Goal: Task Accomplishment & Management: Manage account settings

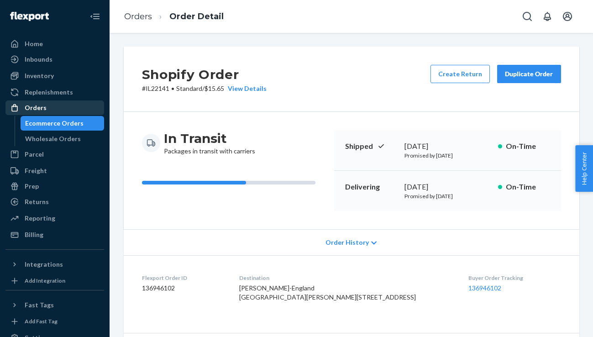
click at [33, 107] on div "Orders" at bounding box center [36, 107] width 22 height 9
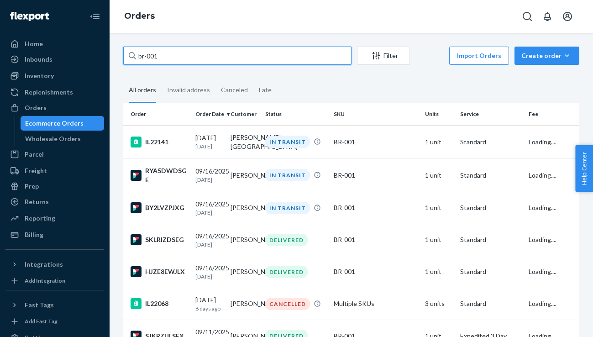
click at [179, 58] on input "br-001" at bounding box center [237, 56] width 228 height 18
type input "IL22192"
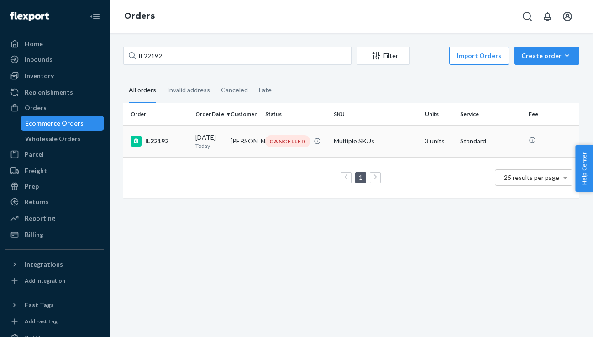
click at [152, 143] on div "IL22192" at bounding box center [160, 141] width 58 height 11
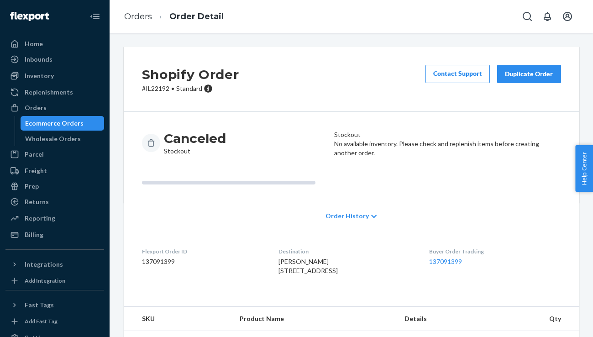
click at [529, 78] on div "Duplicate Order" at bounding box center [529, 73] width 48 height 9
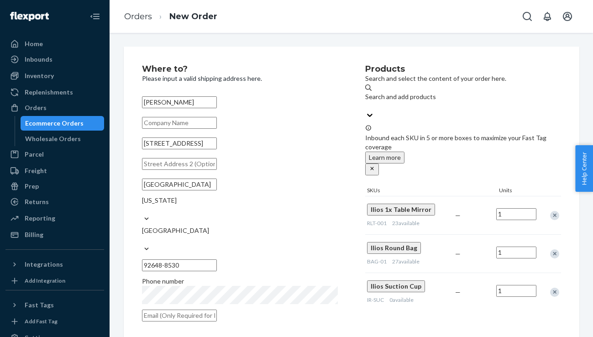
click at [555, 288] on div "Remove Item" at bounding box center [554, 292] width 9 height 9
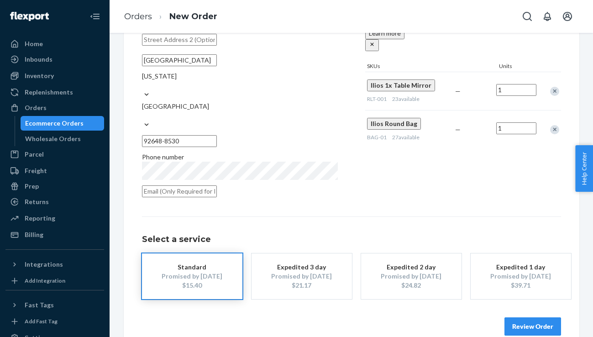
click at [535, 317] on button "Review Order" at bounding box center [532, 326] width 57 height 18
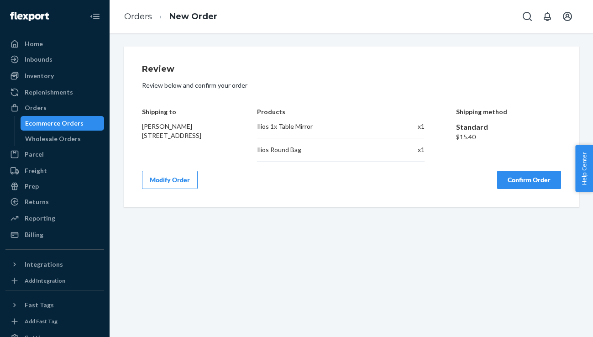
click at [538, 188] on button "Confirm Order" at bounding box center [529, 180] width 64 height 18
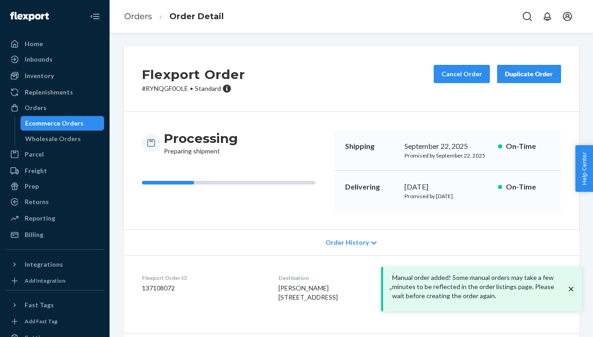
click at [68, 122] on div "Ecommerce Orders" at bounding box center [54, 123] width 58 height 9
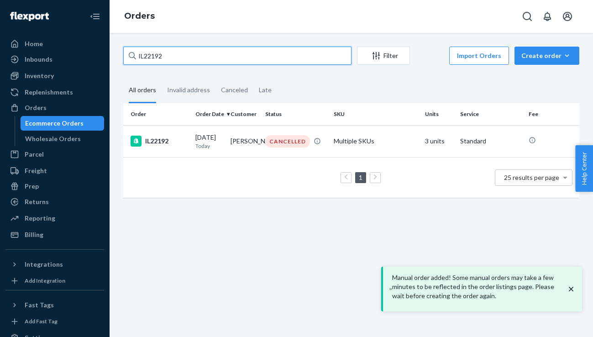
click at [172, 55] on input "IL22192" at bounding box center [237, 56] width 228 height 18
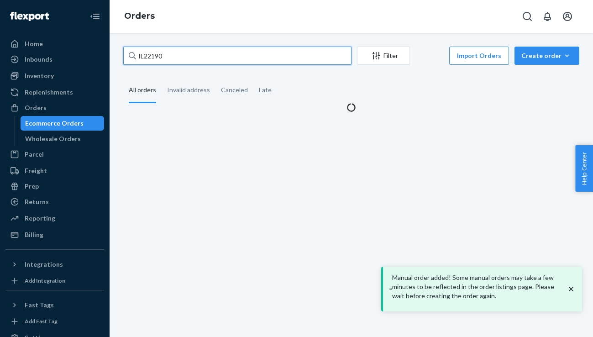
type input "IL22190"
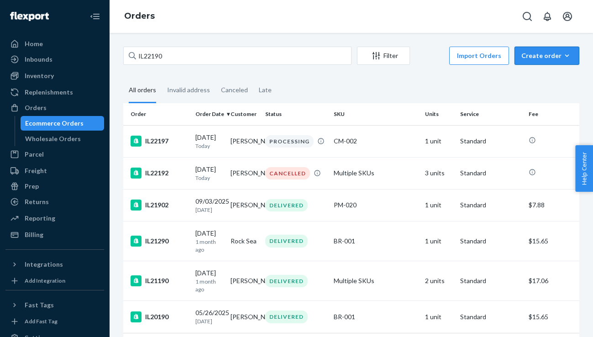
click at [546, 60] on div "Create order" at bounding box center [546, 55] width 51 height 9
click at [545, 70] on span "Ecommerce order" at bounding box center [522, 66] width 50 height 6
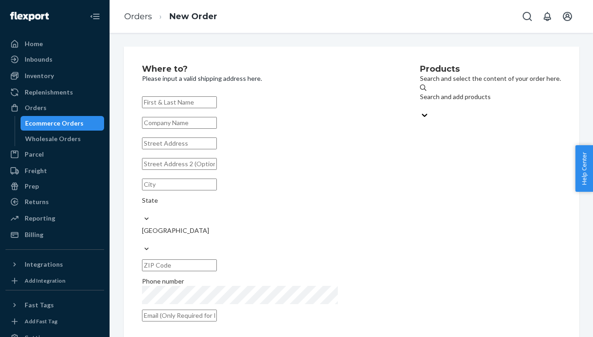
click at [484, 95] on div "Search and add products" at bounding box center [490, 101] width 141 height 18
click at [421, 101] on input "Search and add products" at bounding box center [420, 105] width 1 height 9
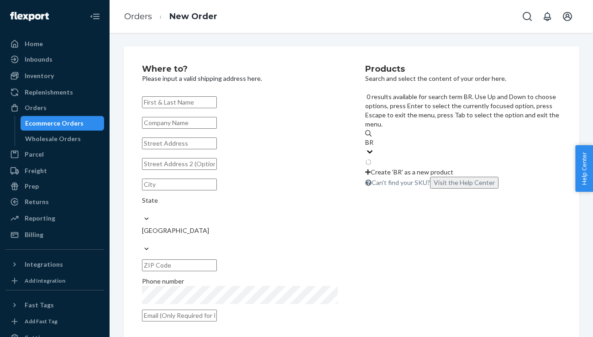
type input "B"
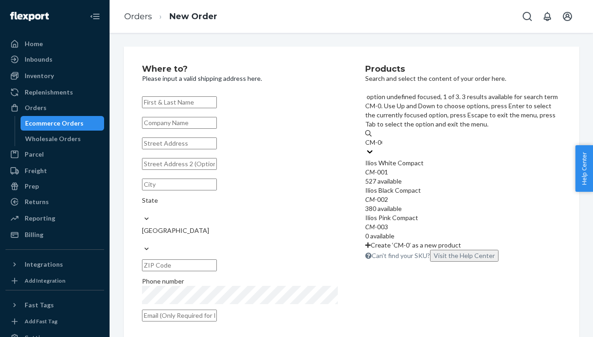
type input "CM-001"
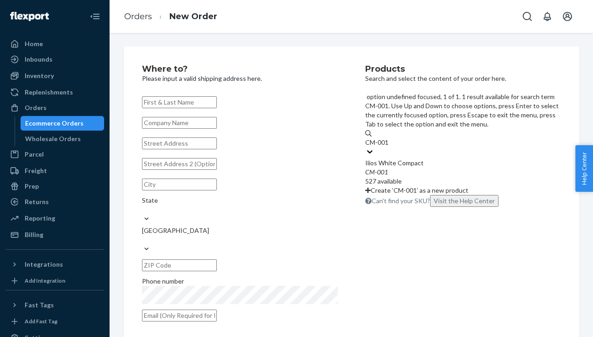
click at [520, 158] on div "Ilios White Compact CM - 001 527 available" at bounding box center [463, 171] width 196 height 27
click at [390, 138] on input "CM-001" at bounding box center [377, 142] width 25 height 9
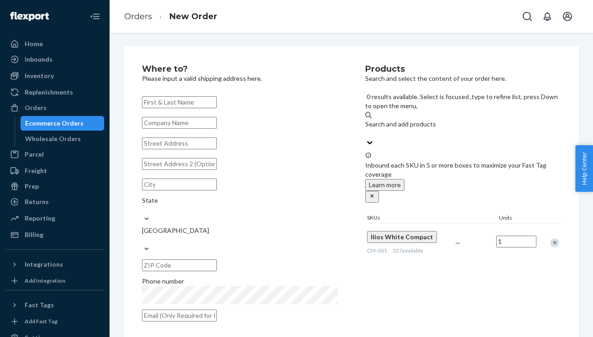
click at [197, 99] on input "text" at bounding box center [179, 102] width 75 height 12
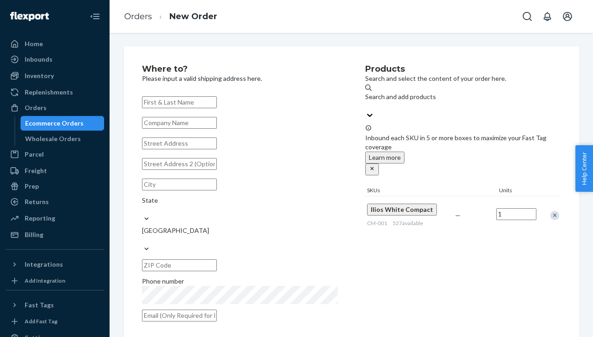
paste input "[PERSON_NAME]"
type input "[PERSON_NAME]"
click at [193, 149] on input "text" at bounding box center [179, 143] width 75 height 12
paste input "[STREET_ADDRESS][PERSON_NAME]"
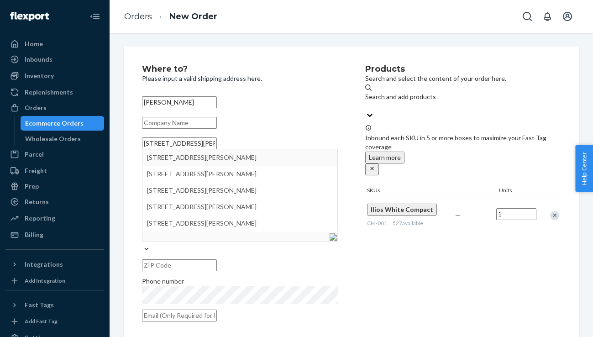
type input "[STREET_ADDRESS][PERSON_NAME]"
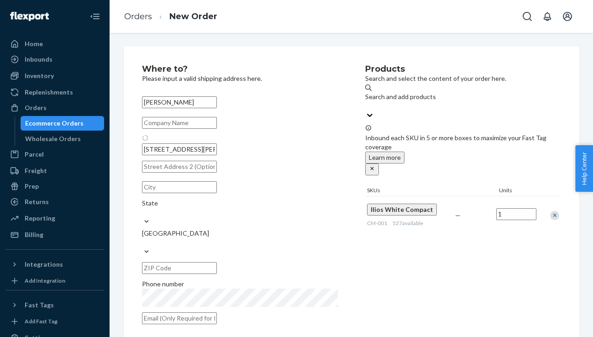
type input "[GEOGRAPHIC_DATA]"
type input "90807"
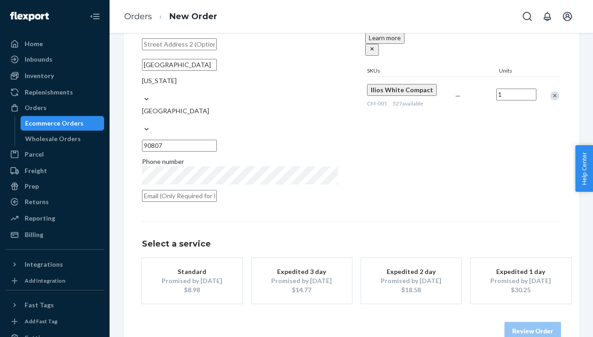
scroll to position [124, 0]
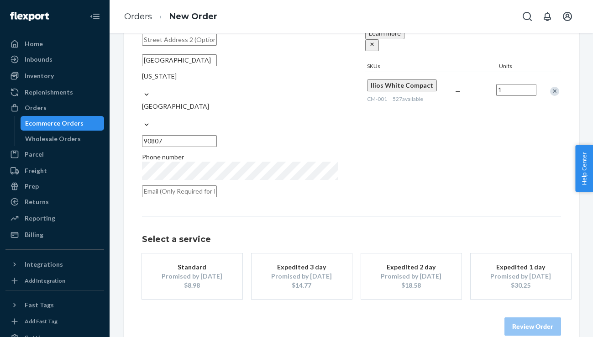
click at [183, 281] on div "$8.98" at bounding box center [192, 285] width 73 height 9
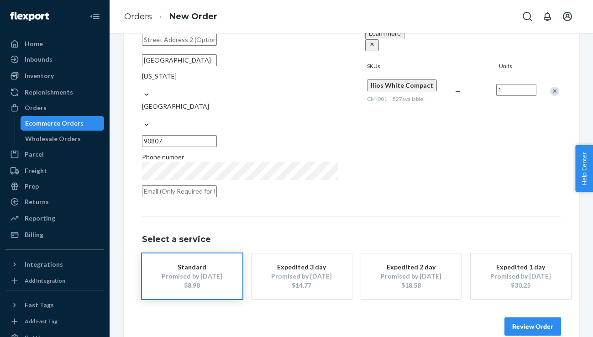
click at [520, 317] on button "Review Order" at bounding box center [532, 326] width 57 height 18
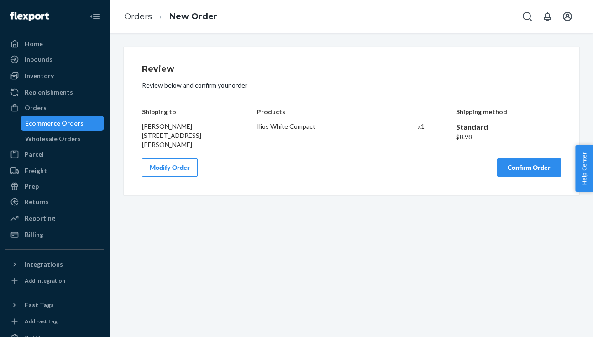
scroll to position [0, 0]
click at [527, 172] on button "Confirm Order" at bounding box center [529, 167] width 64 height 18
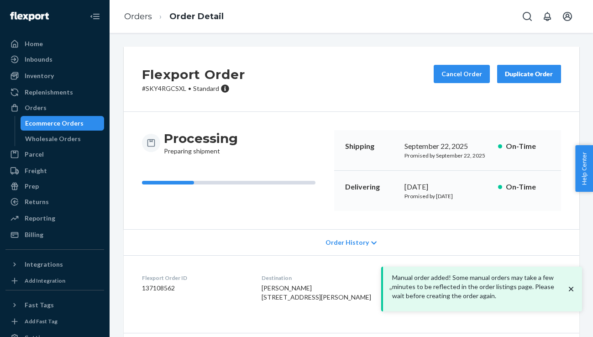
click at [68, 121] on div "Ecommerce Orders" at bounding box center [54, 123] width 58 height 9
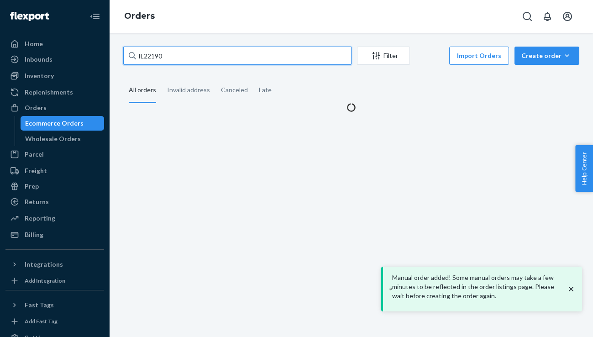
click at [187, 60] on input "IL22190" at bounding box center [237, 56] width 228 height 18
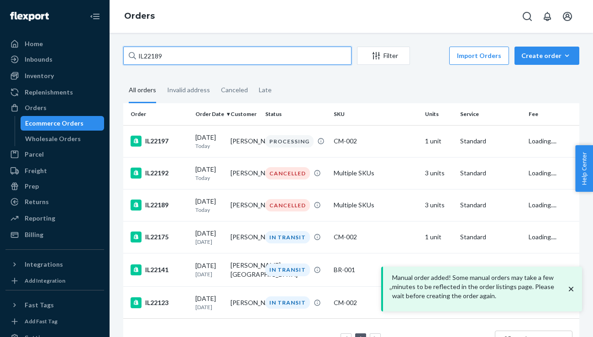
type input "IL22189"
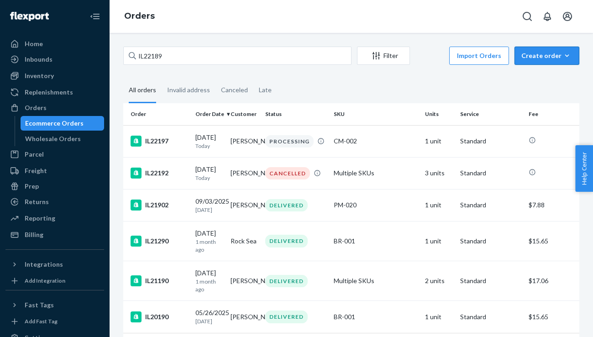
click at [557, 54] on div "Create order" at bounding box center [546, 55] width 51 height 9
click at [540, 70] on span "Ecommerce order" at bounding box center [522, 66] width 50 height 6
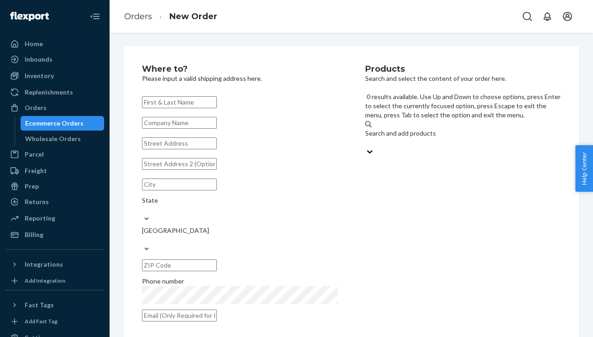
click at [461, 129] on div "Search and add products" at bounding box center [463, 138] width 196 height 18
click at [366, 138] on input "0 results available. Use Up and Down to choose options, press Enter to select t…" at bounding box center [365, 142] width 1 height 9
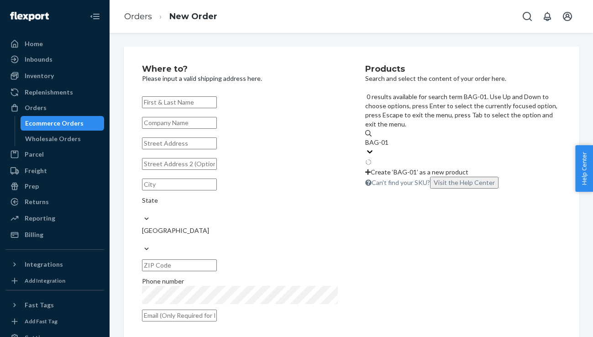
type input "BAG-01"
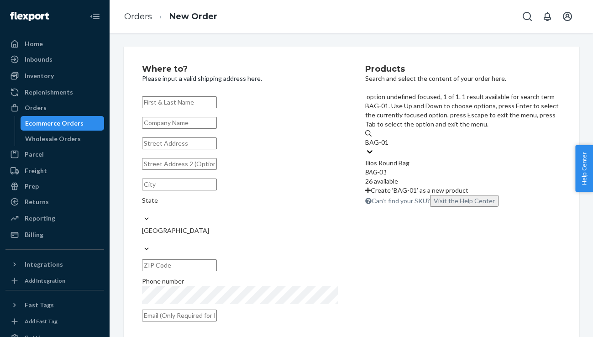
click at [398, 177] on span "26 available" at bounding box center [381, 181] width 33 height 8
click at [389, 138] on input "BAG-01" at bounding box center [377, 142] width 24 height 9
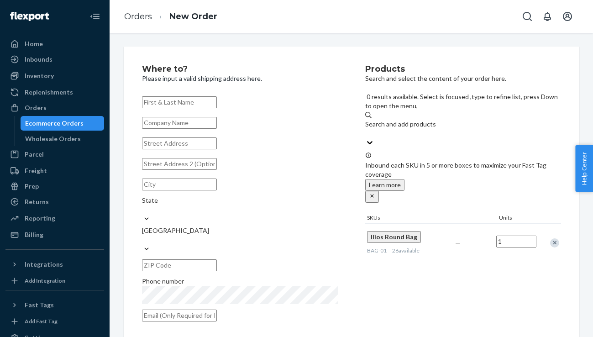
click at [174, 101] on input "text" at bounding box center [179, 102] width 75 height 12
paste input "[PERSON_NAME]"
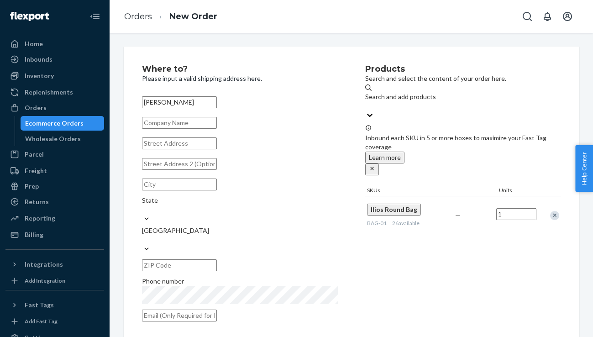
type input "[PERSON_NAME]"
click at [171, 149] on input "text" at bounding box center [179, 143] width 75 height 12
paste input "1790 FM 1930"
type input "1790 FM 1930"
click at [325, 214] on div at bounding box center [240, 219] width 196 height 10
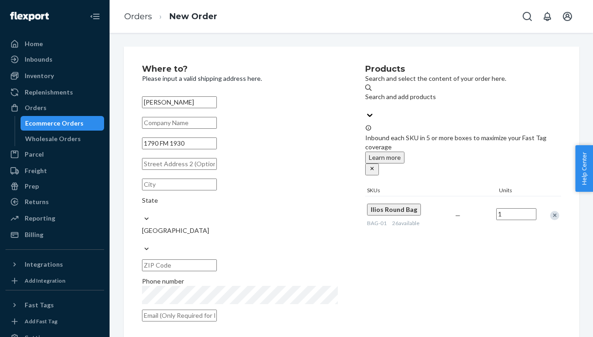
click at [143, 205] on input "State" at bounding box center [142, 209] width 1 height 9
click at [182, 190] on input "text" at bounding box center [179, 184] width 75 height 12
type input "[PERSON_NAME]"
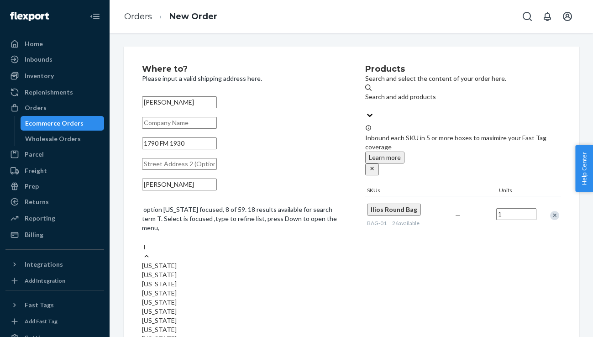
type input "[GEOGRAPHIC_DATA]"
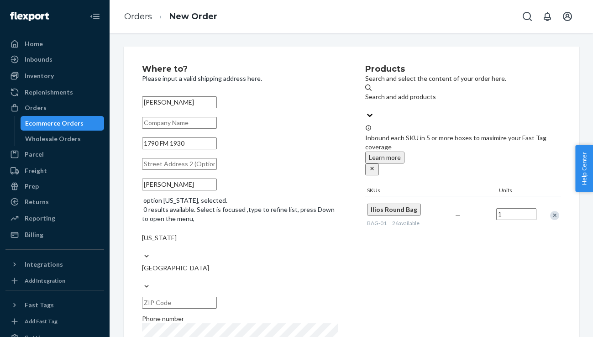
click at [217, 297] on input "text" at bounding box center [179, 303] width 75 height 12
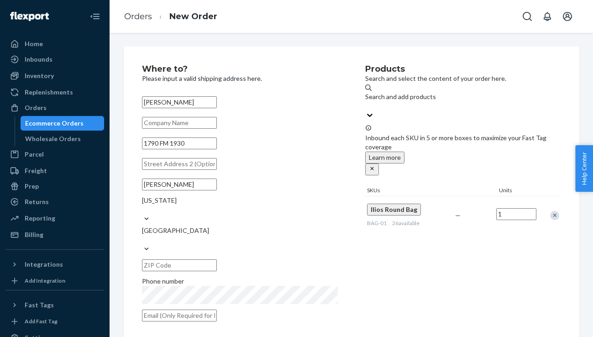
paste input "78332"
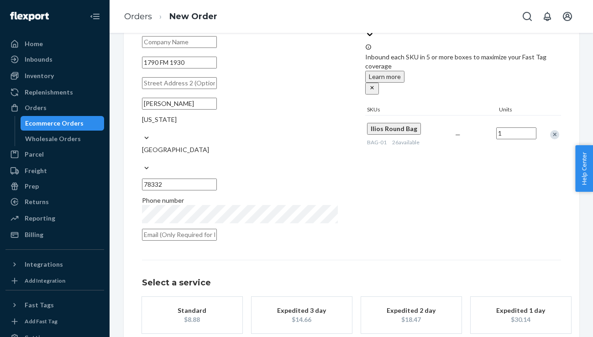
type input "78332"
click at [340, 218] on div "Where to? Please input a valid shipping address here. [PERSON_NAME] [STREET_ADD…" at bounding box center [253, 115] width 223 height 262
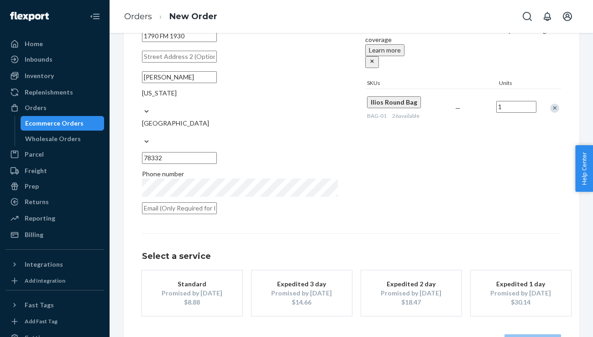
scroll to position [124, 0]
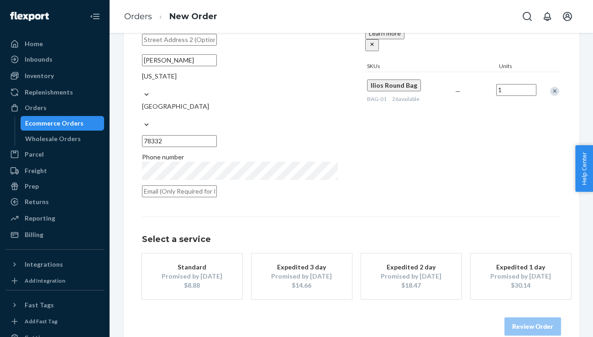
click at [197, 262] on div "Standard" at bounding box center [192, 266] width 73 height 9
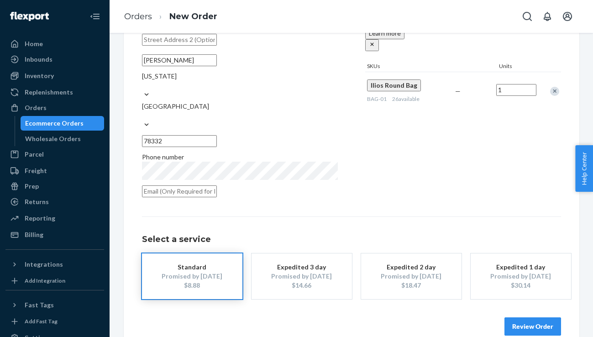
click at [533, 317] on button "Review Order" at bounding box center [532, 326] width 57 height 18
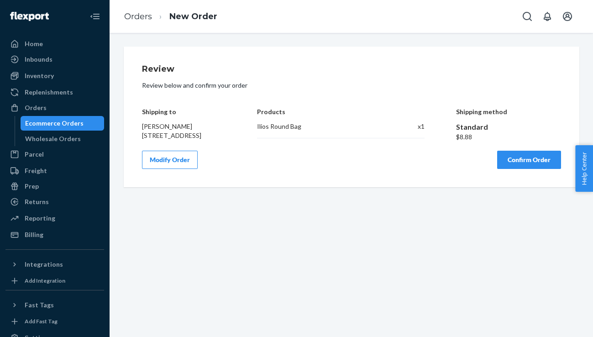
scroll to position [0, 0]
click at [539, 162] on button "Confirm Order" at bounding box center [529, 160] width 64 height 18
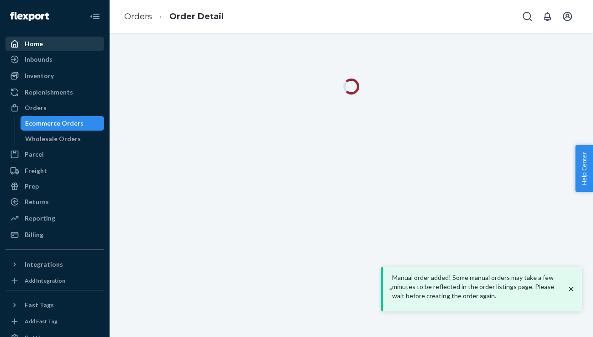
click at [30, 45] on div "Home" at bounding box center [34, 43] width 18 height 9
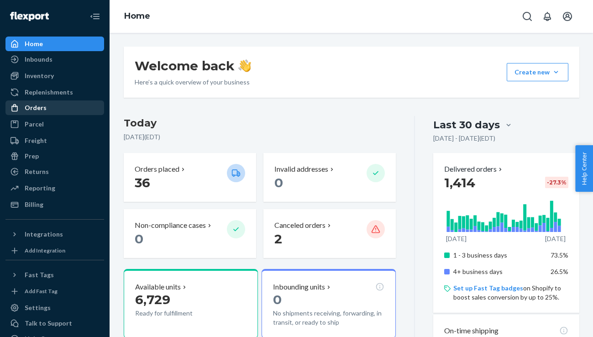
click at [39, 109] on div "Orders" at bounding box center [36, 107] width 22 height 9
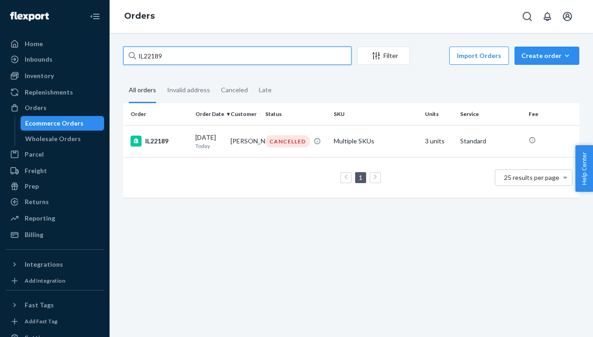
click at [184, 57] on input "IL22189" at bounding box center [237, 56] width 228 height 18
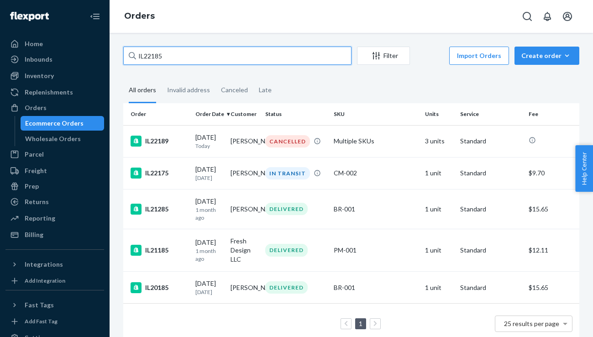
click at [223, 55] on input "IL22185" at bounding box center [237, 56] width 228 height 18
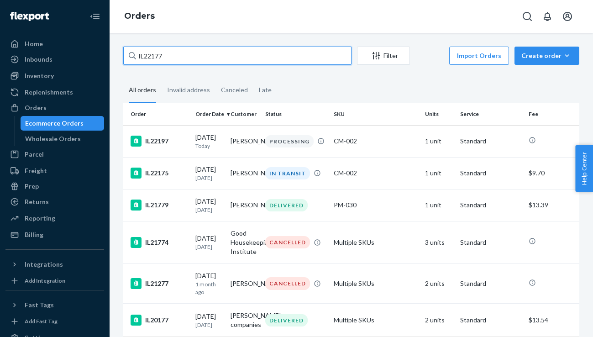
click at [222, 63] on input "IL22177" at bounding box center [237, 56] width 228 height 18
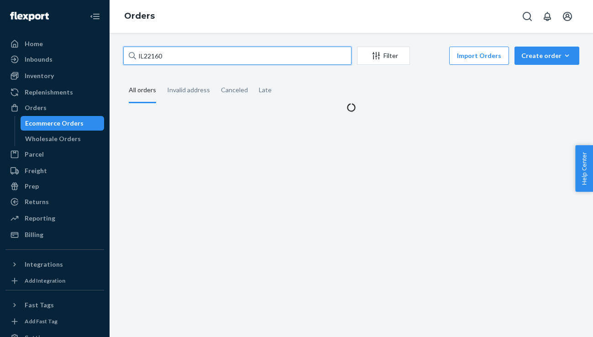
type input "IL22160"
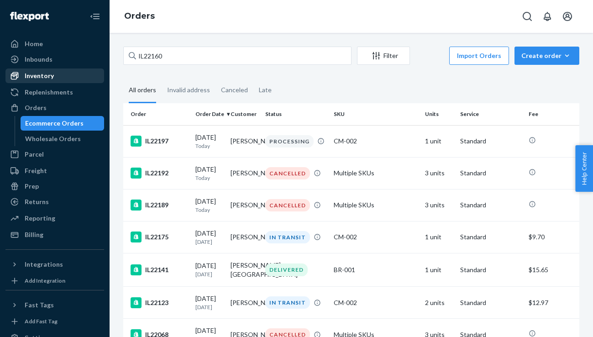
click at [56, 79] on div "Inventory" at bounding box center [54, 75] width 97 height 13
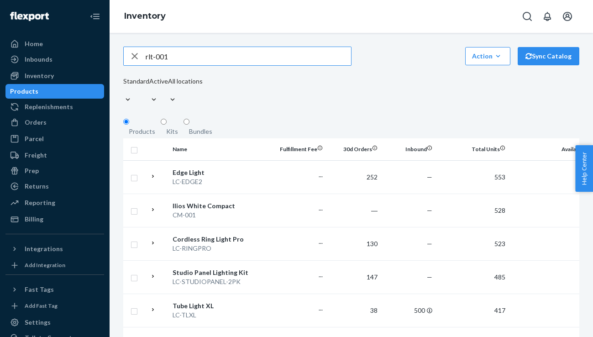
type input "rlt-001"
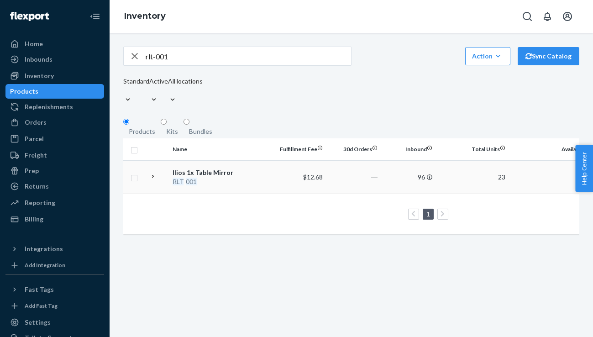
click at [192, 183] on td "Ilios 1x Table Mirror RLT - 001" at bounding box center [220, 176] width 103 height 33
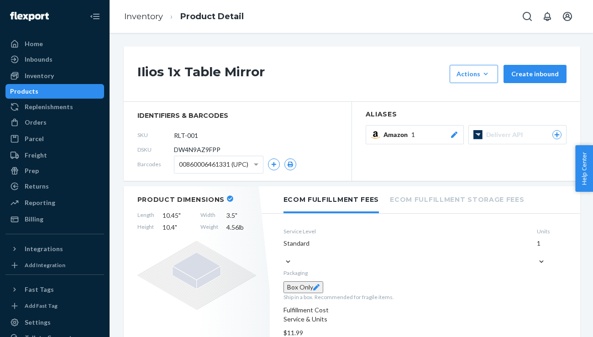
click at [38, 91] on div "Products" at bounding box center [24, 91] width 28 height 9
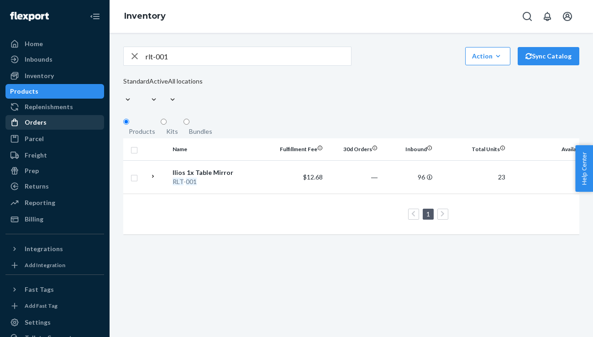
click at [50, 125] on div "Orders" at bounding box center [54, 122] width 97 height 13
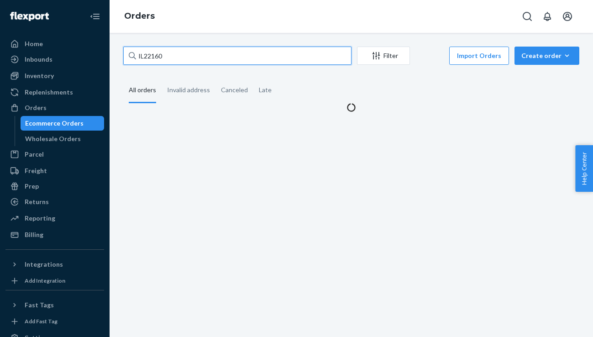
click at [191, 58] on input "IL22160" at bounding box center [237, 56] width 228 height 18
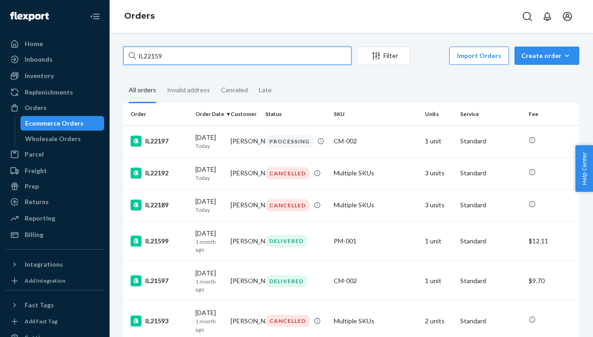
type input "IL22159"
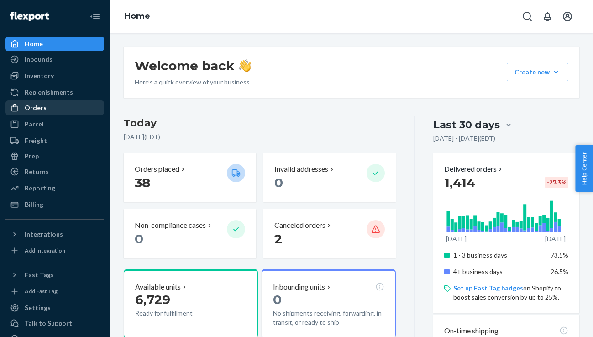
click at [41, 108] on div "Orders" at bounding box center [36, 107] width 22 height 9
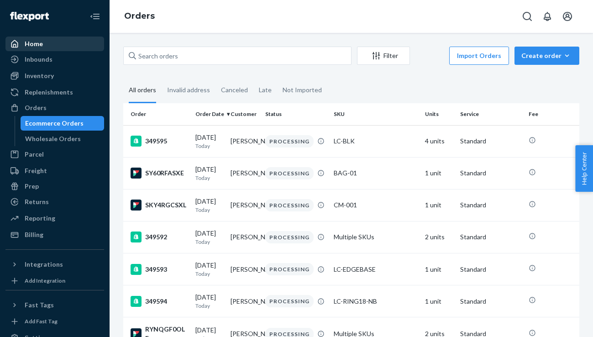
click at [51, 43] on div "Home" at bounding box center [54, 43] width 97 height 13
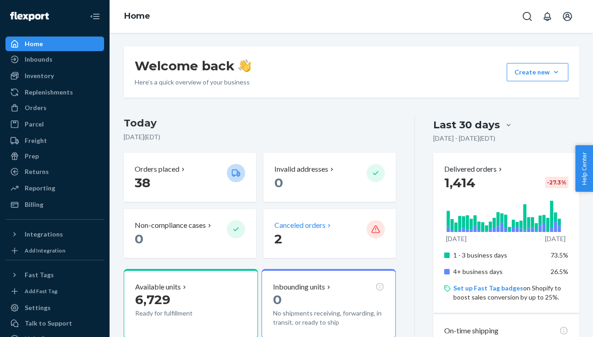
click at [315, 235] on p "2" at bounding box center [316, 238] width 85 height 16
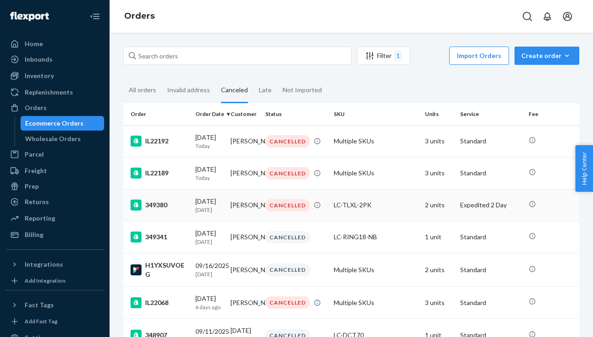
click at [189, 211] on td "349380" at bounding box center [157, 205] width 68 height 32
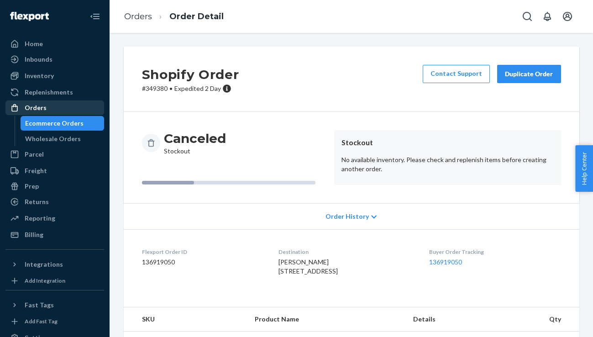
click at [44, 105] on div "Orders" at bounding box center [36, 107] width 22 height 9
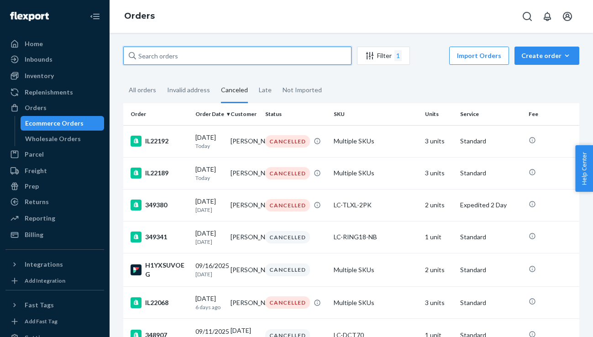
click at [191, 59] on input "text" at bounding box center [237, 56] width 228 height 18
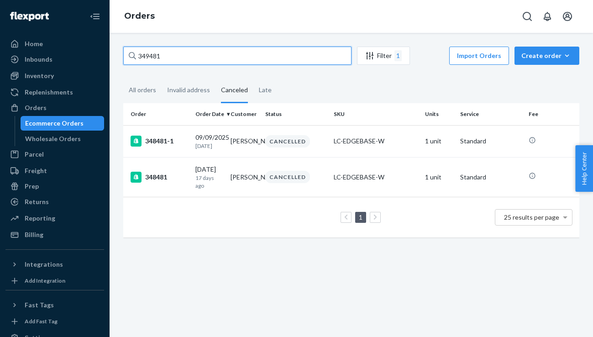
type input "349481"
